Goal: Information Seeking & Learning: Learn about a topic

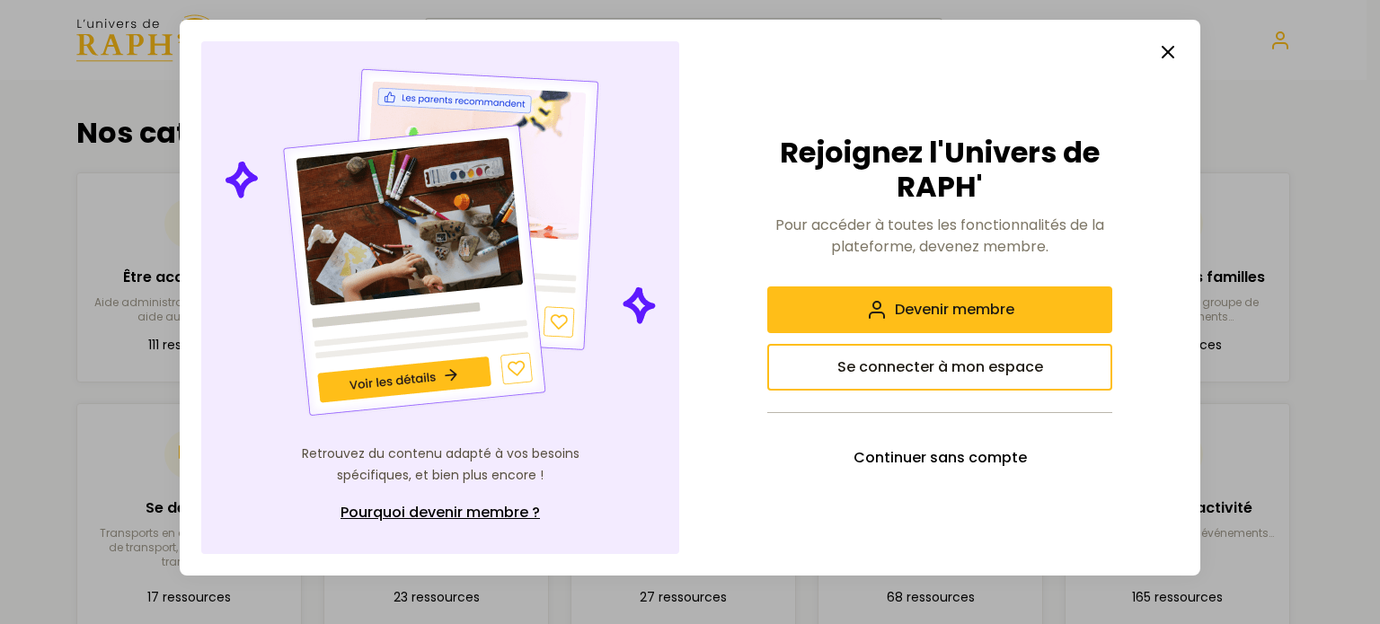
click at [1177, 50] on icon "button" at bounding box center [1168, 52] width 22 height 22
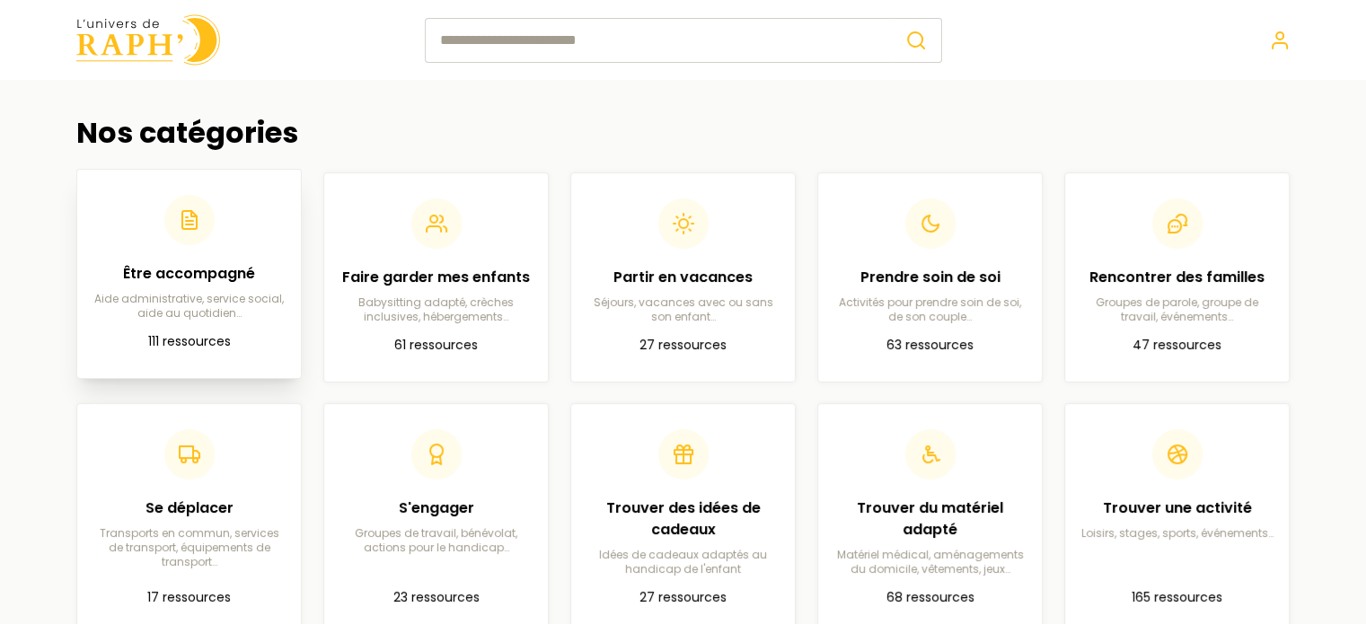
click at [161, 252] on div "Être accompagné Aide administrative, service social, aide au quotidien…" at bounding box center [189, 258] width 195 height 126
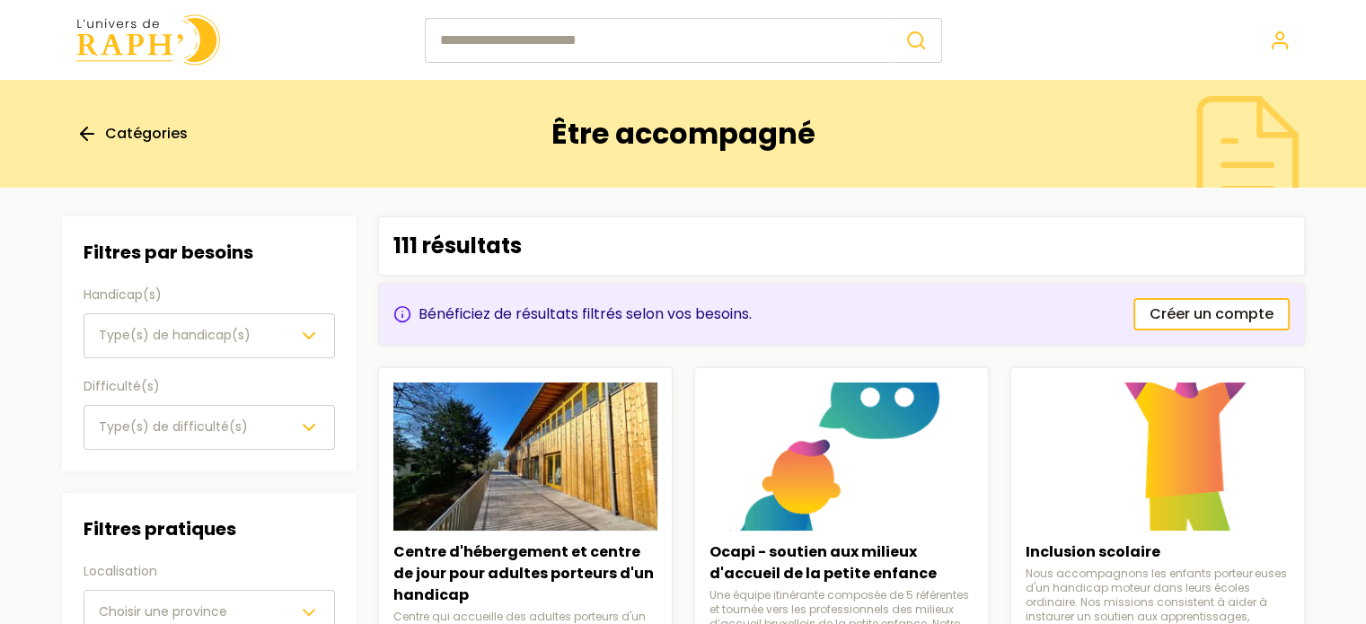
click at [296, 342] on div "Type(s) de handicap(s)" at bounding box center [209, 336] width 221 height 22
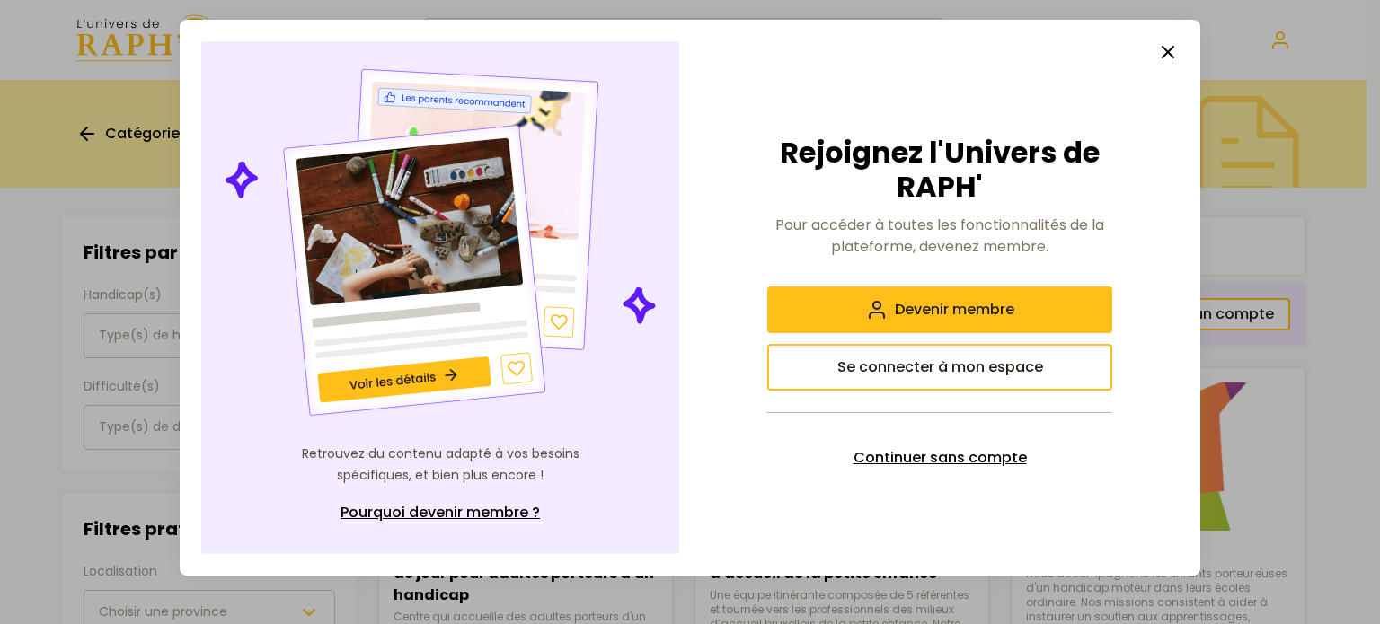
click at [1003, 459] on span "Continuer sans compte" at bounding box center [939, 458] width 173 height 22
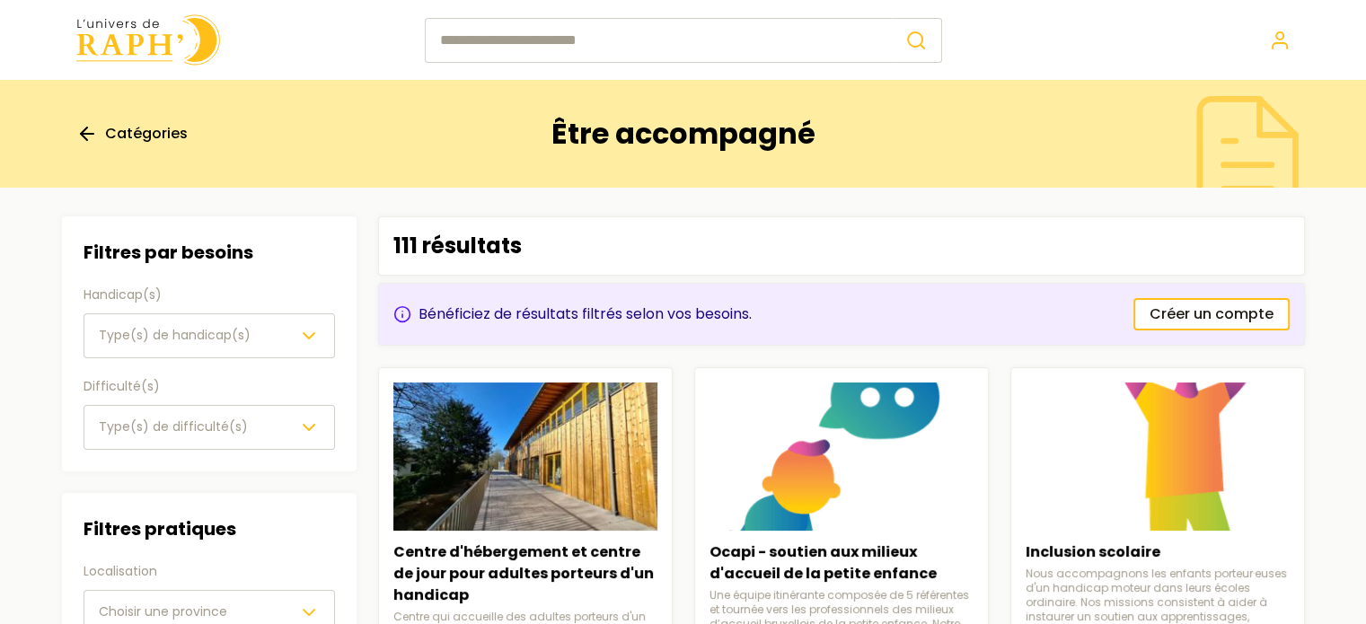
click at [315, 329] on icon "button" at bounding box center [309, 336] width 22 height 22
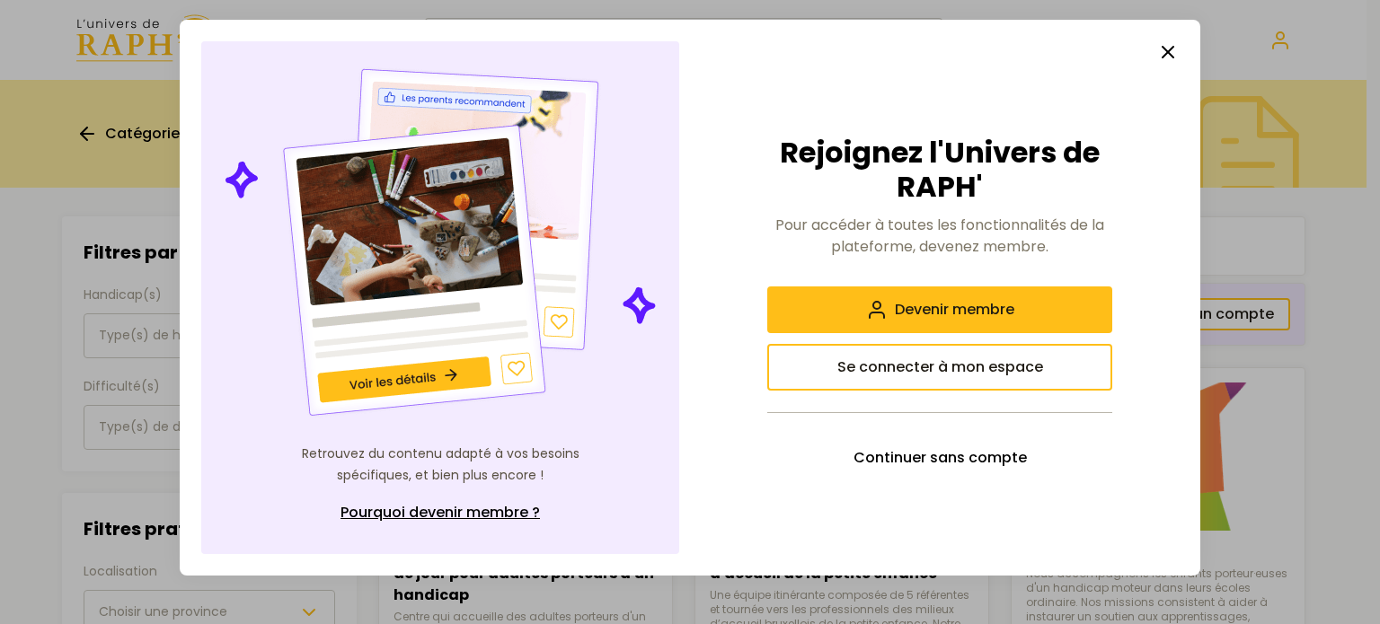
click at [1173, 41] on button "button" at bounding box center [1168, 52] width 36 height 36
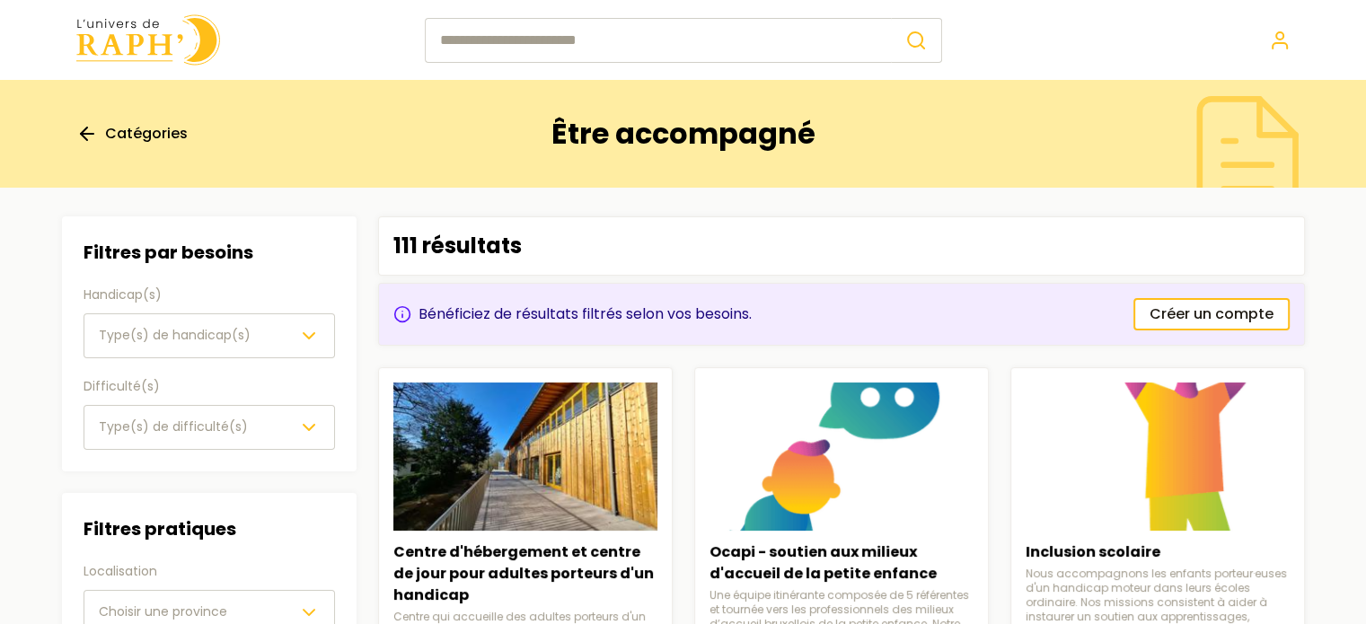
click at [270, 418] on div "Type(s) de difficulté(s)" at bounding box center [209, 428] width 221 height 22
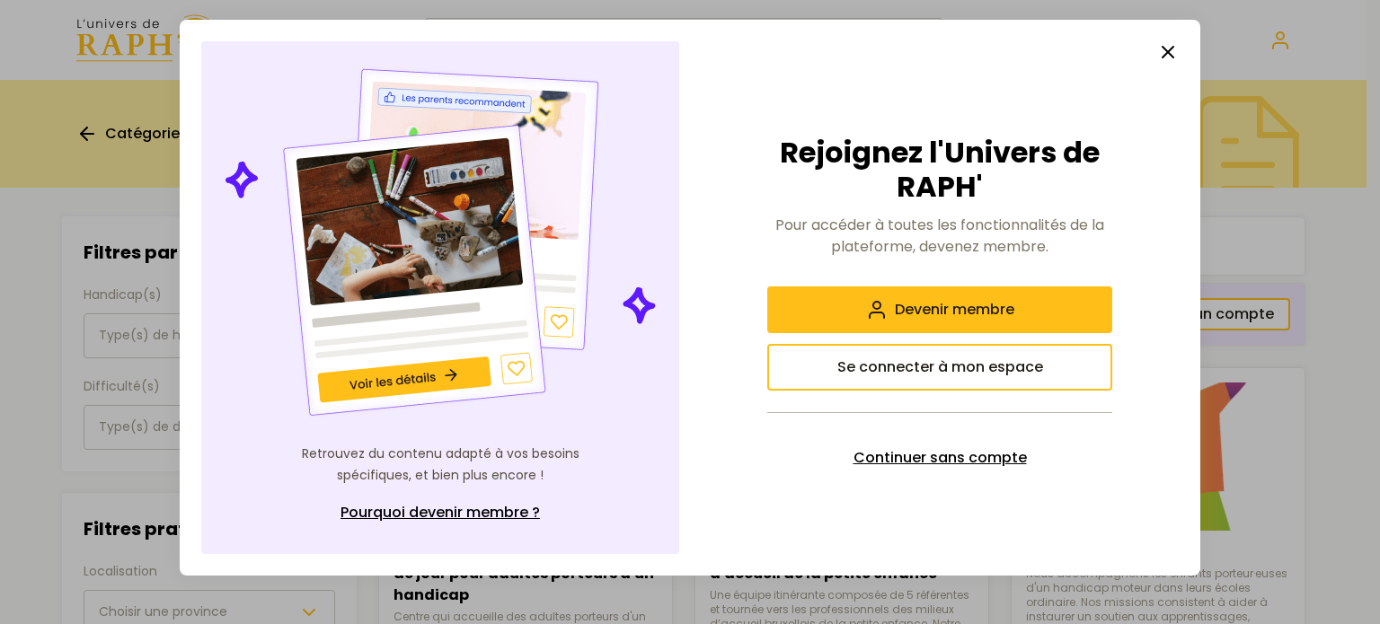
click at [982, 465] on span "Continuer sans compte" at bounding box center [939, 458] width 173 height 22
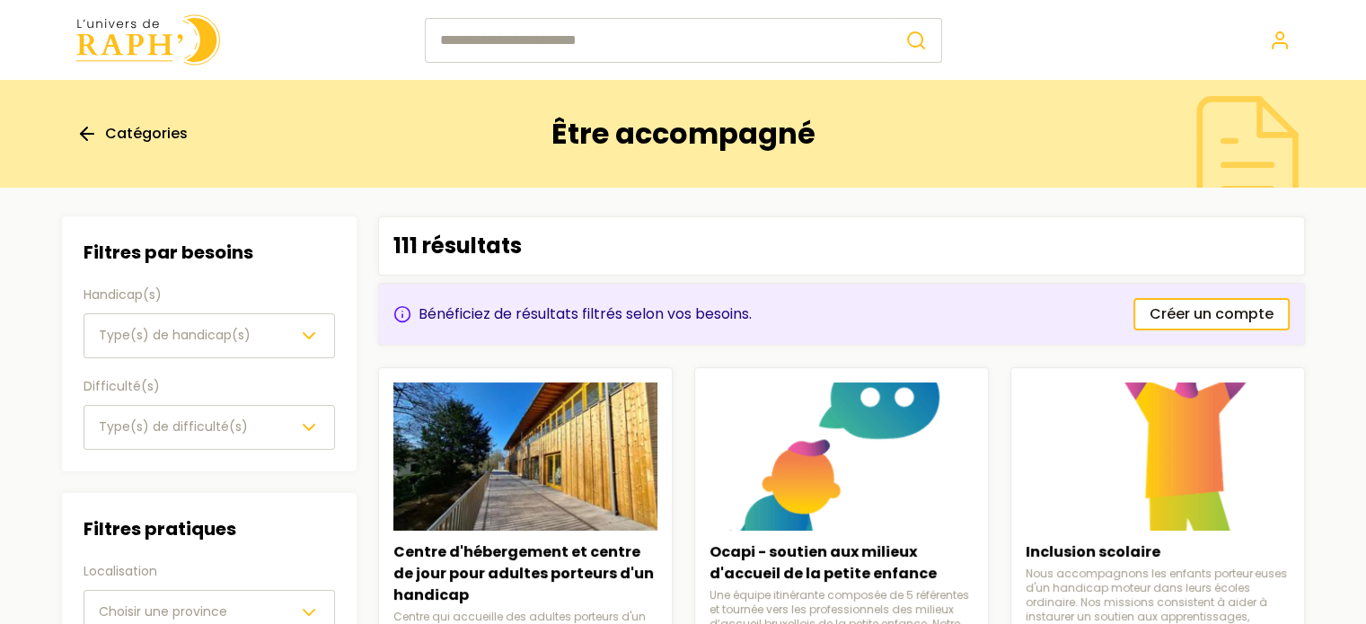
click at [160, 52] on img at bounding box center [148, 39] width 144 height 51
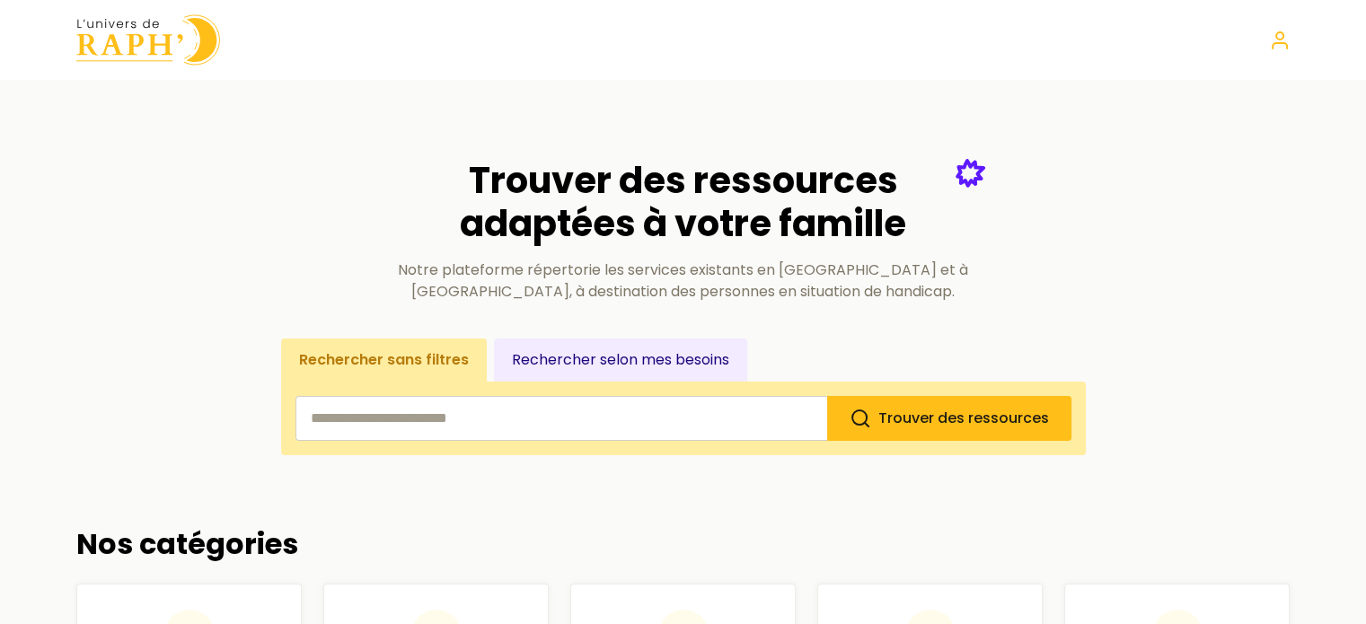
click at [672, 370] on button "Rechercher selon mes besoins" at bounding box center [620, 360] width 253 height 43
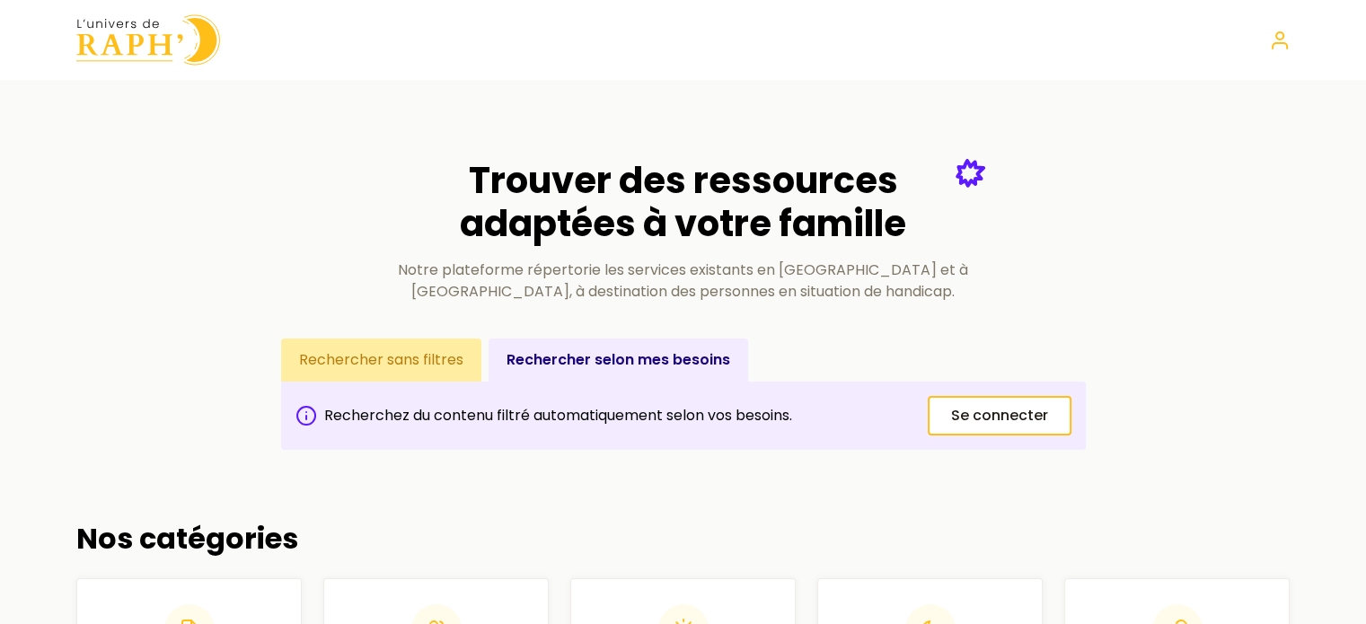
click at [363, 358] on button "Rechercher sans filtres" at bounding box center [381, 360] width 200 height 43
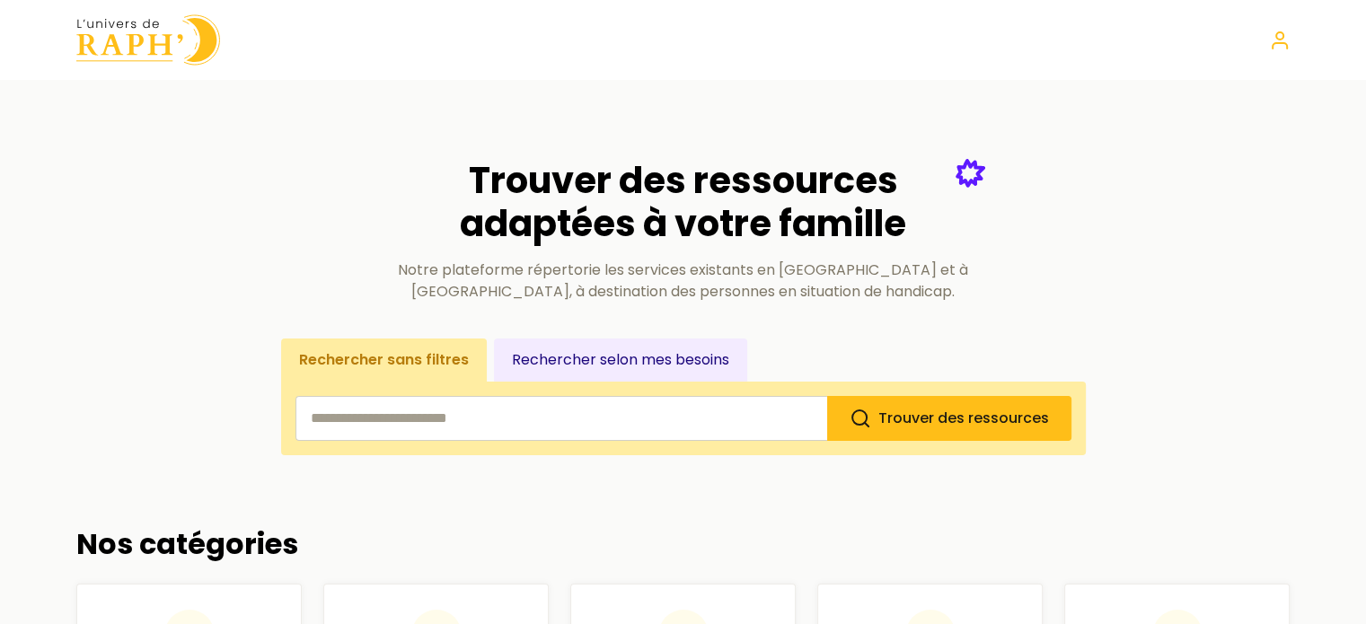
click at [428, 426] on input "search" at bounding box center [562, 418] width 532 height 45
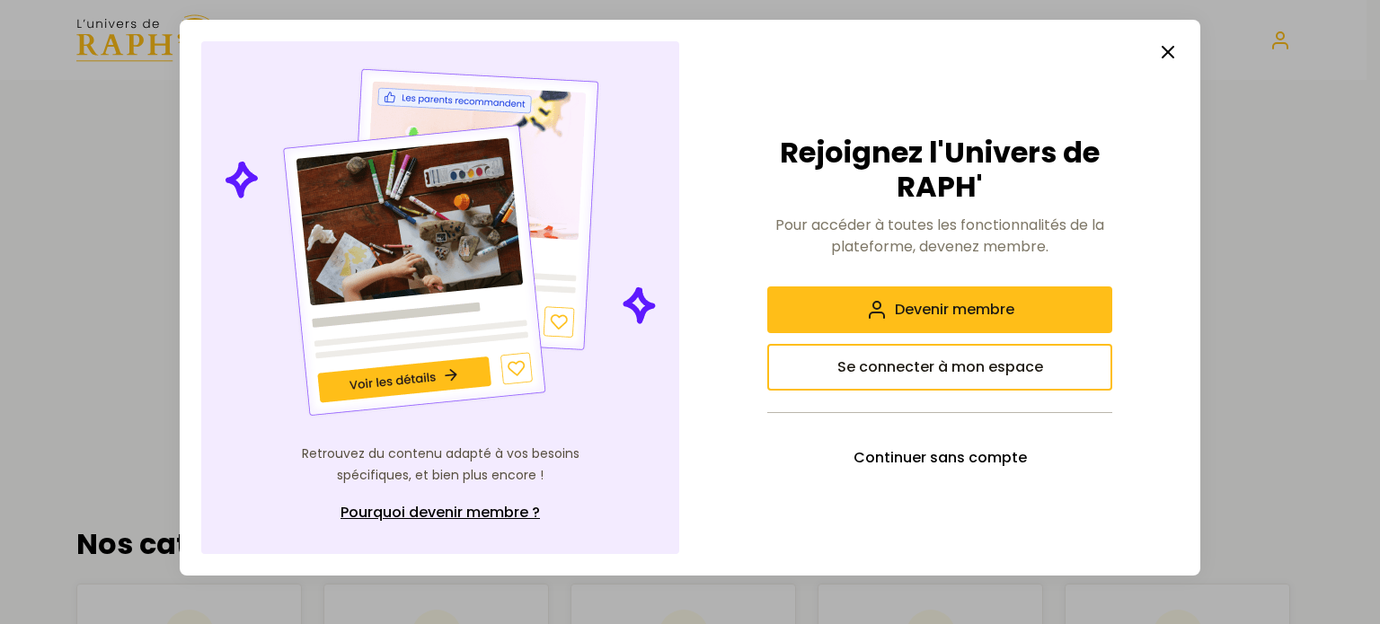
click at [1160, 51] on icon "button" at bounding box center [1168, 52] width 22 height 22
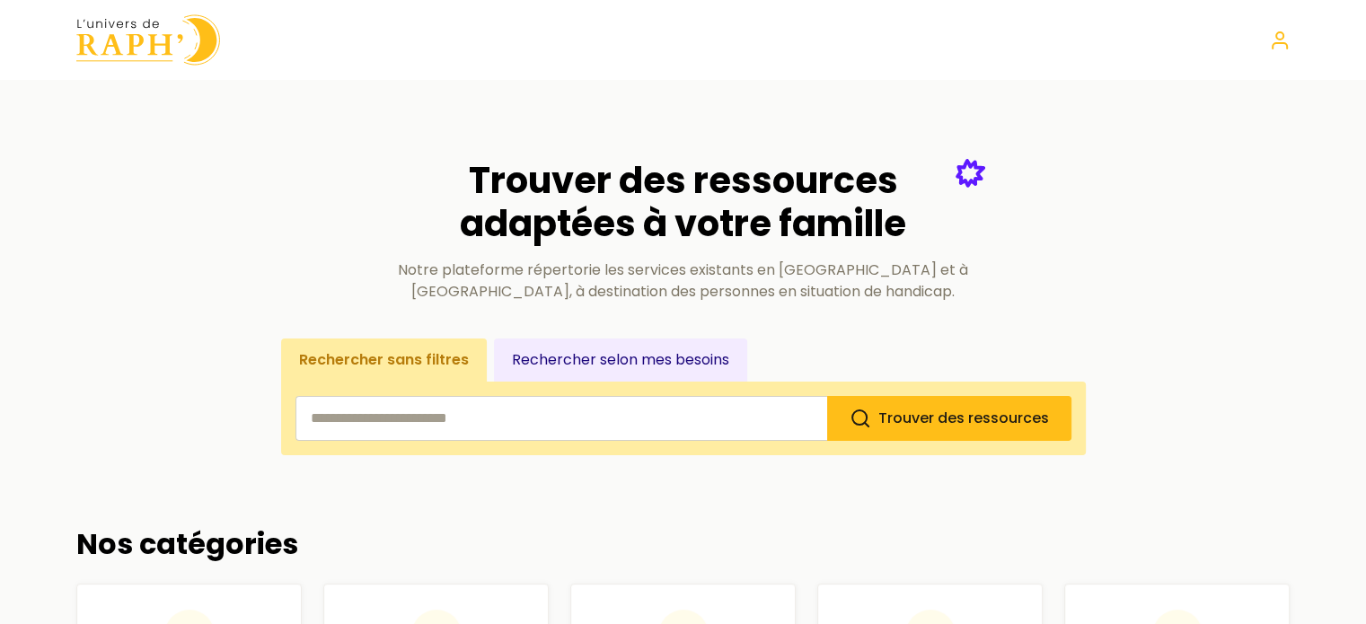
click at [500, 424] on input "search" at bounding box center [562, 418] width 532 height 45
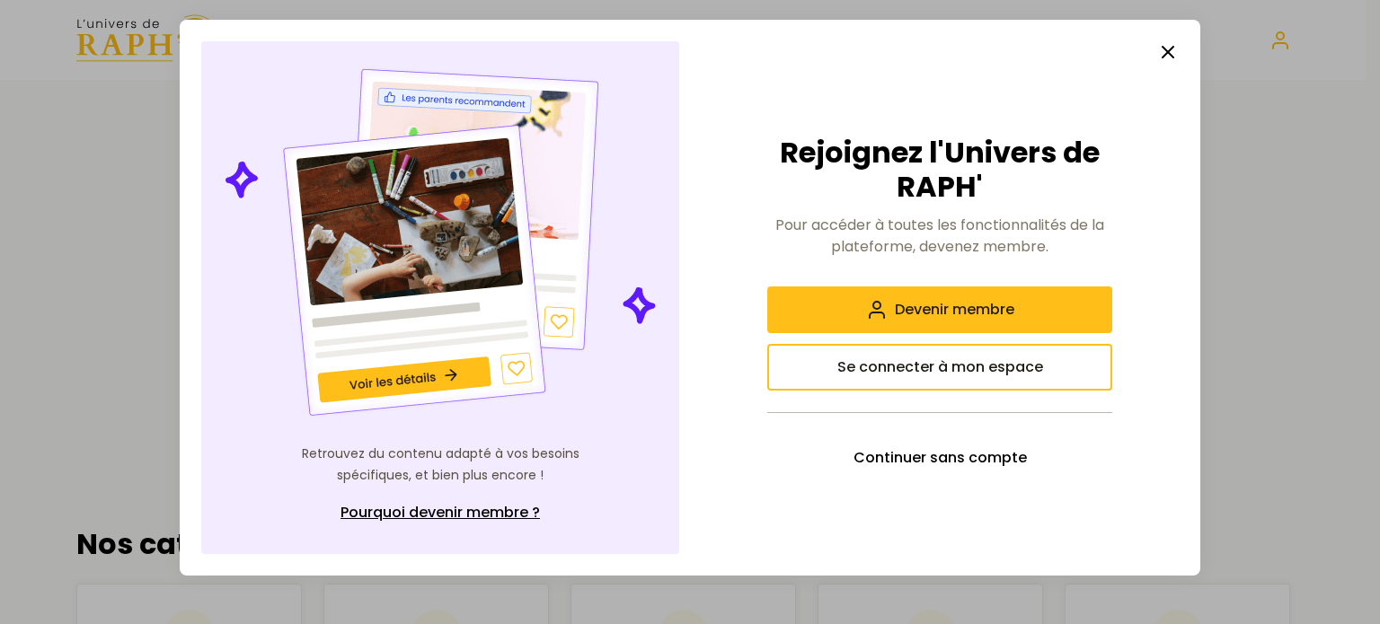
click at [1164, 57] on line "button" at bounding box center [1168, 52] width 11 height 11
